Goal: Task Accomplishment & Management: Complete application form

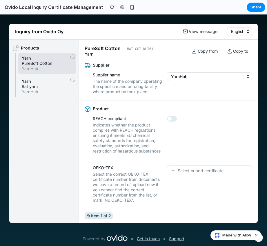
click at [247, 76] on icon "button" at bounding box center [248, 75] width 2 height 1
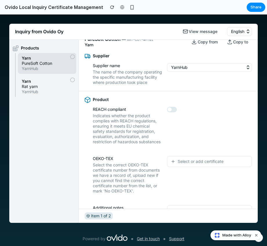
scroll to position [10, 0]
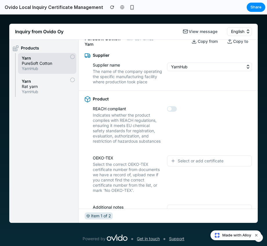
drag, startPoint x: 169, startPoint y: 70, endPoint x: 173, endPoint y: 69, distance: 3.4
click at [173, 69] on button "YarnHub" at bounding box center [209, 67] width 85 height 9
click at [240, 69] on button "YarnHub" at bounding box center [209, 67] width 85 height 9
click at [245, 65] on icon "button" at bounding box center [248, 67] width 6 height 6
drag, startPoint x: 241, startPoint y: 72, endPoint x: 233, endPoint y: 92, distance: 21.7
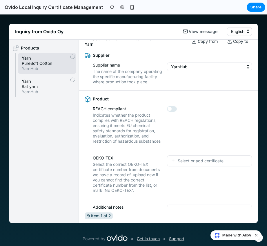
click at [240, 73] on div "YarnHub" at bounding box center [209, 74] width 85 height 22
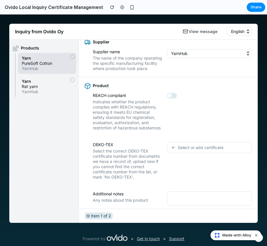
scroll to position [23, 0]
click at [169, 97] on span "button" at bounding box center [170, 95] width 4 height 4
drag, startPoint x: 169, startPoint y: 101, endPoint x: 188, endPoint y: 101, distance: 18.3
click at [188, 99] on label at bounding box center [209, 96] width 85 height 6
click at [177, 98] on button "button" at bounding box center [172, 96] width 10 height 6
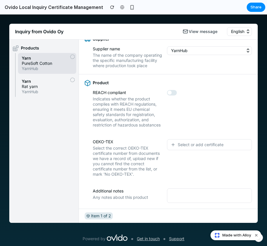
scroll to position [31, 0]
click at [177, 191] on textarea at bounding box center [209, 196] width 85 height 14
click at [179, 146] on span "Select or add certificate" at bounding box center [201, 145] width 46 height 6
click at [34, 88] on span "Rat yarn" at bounding box center [47, 86] width 51 height 5
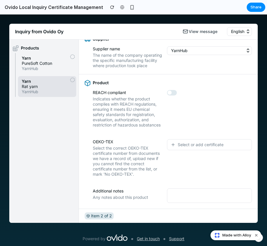
click at [72, 58] on icon at bounding box center [73, 57] width 6 height 6
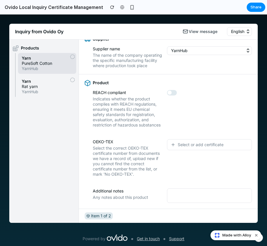
click at [74, 56] on icon at bounding box center [74, 55] width 1 height 1
click at [72, 57] on icon at bounding box center [73, 57] width 6 height 6
click at [31, 66] on span "YarnHub" at bounding box center [47, 68] width 51 height 5
click at [72, 56] on icon at bounding box center [73, 57] width 6 height 6
click at [37, 86] on span "Rat yarn" at bounding box center [47, 86] width 51 height 5
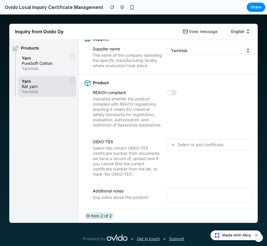
click at [125, 142] on label "OEKO-TEX" at bounding box center [128, 141] width 70 height 5
click at [127, 161] on span "Select the correct OEKO-TEX certificate number from documents we have a record …" at bounding box center [128, 161] width 70 height 31
click at [197, 32] on span "View message" at bounding box center [204, 32] width 31 height 6
click at [202, 31] on span "View message" at bounding box center [204, 32] width 31 height 6
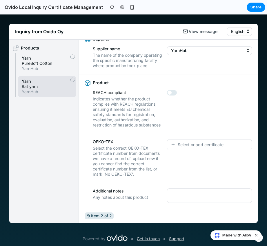
click at [202, 31] on span "View message" at bounding box center [204, 32] width 31 height 6
click at [75, 81] on icon at bounding box center [74, 80] width 0 height 1
click at [72, 81] on icon at bounding box center [73, 80] width 6 height 6
click at [74, 57] on icon at bounding box center [73, 57] width 6 height 6
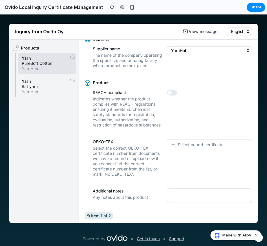
scroll to position [0, 0]
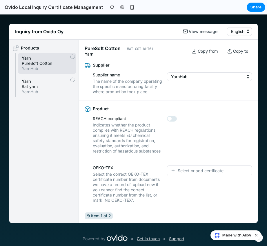
click at [233, 51] on span "Copy to" at bounding box center [241, 51] width 17 height 6
click at [245, 32] on button "English" at bounding box center [239, 31] width 25 height 9
click at [234, 52] on span "Copy to" at bounding box center [241, 51] width 17 height 6
click at [233, 52] on span "Copy to" at bounding box center [241, 51] width 17 height 6
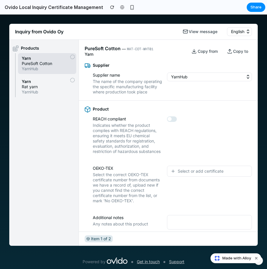
click at [216, 112] on div "Product" at bounding box center [168, 108] width 167 height 5
click at [233, 120] on div "Product REACH compliant Indicates whether the product complies with REACH regul…" at bounding box center [168, 130] width 179 height 59
click at [207, 90] on div "YarnHub" at bounding box center [209, 83] width 85 height 22
click at [70, 32] on div "Inquiry from Ovido Oy View message English" at bounding box center [133, 32] width 249 height 16
